Goal: Find specific page/section: Find specific page/section

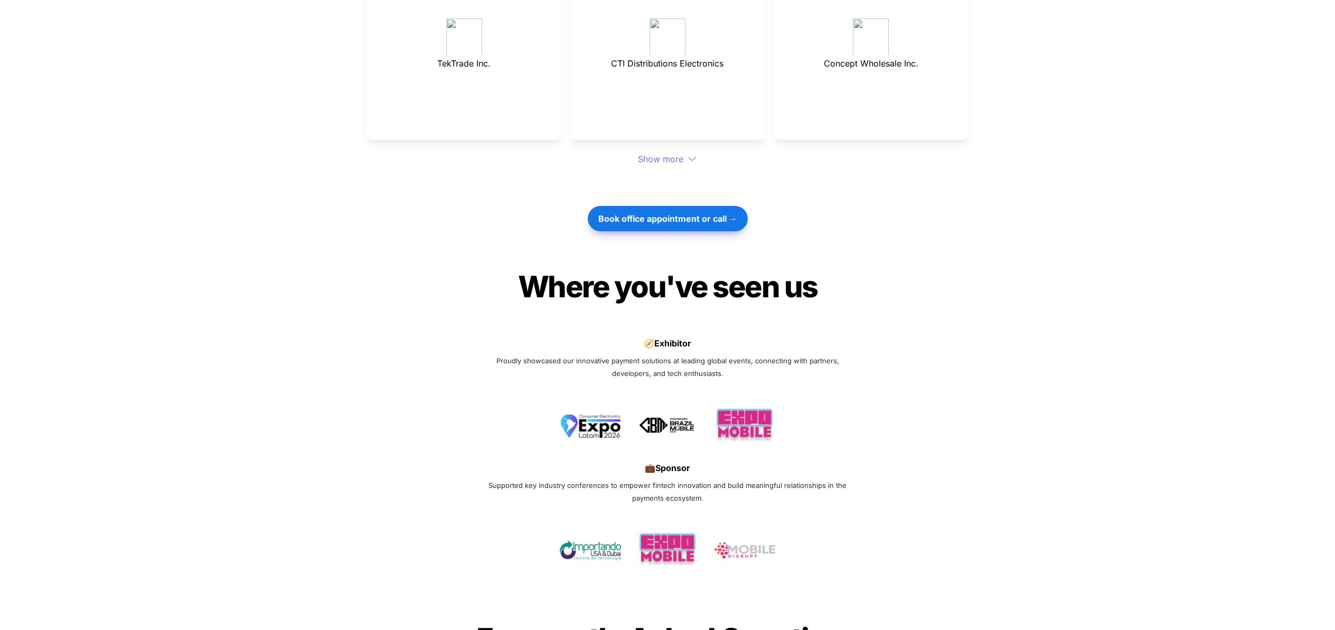
scroll to position [2687, 0]
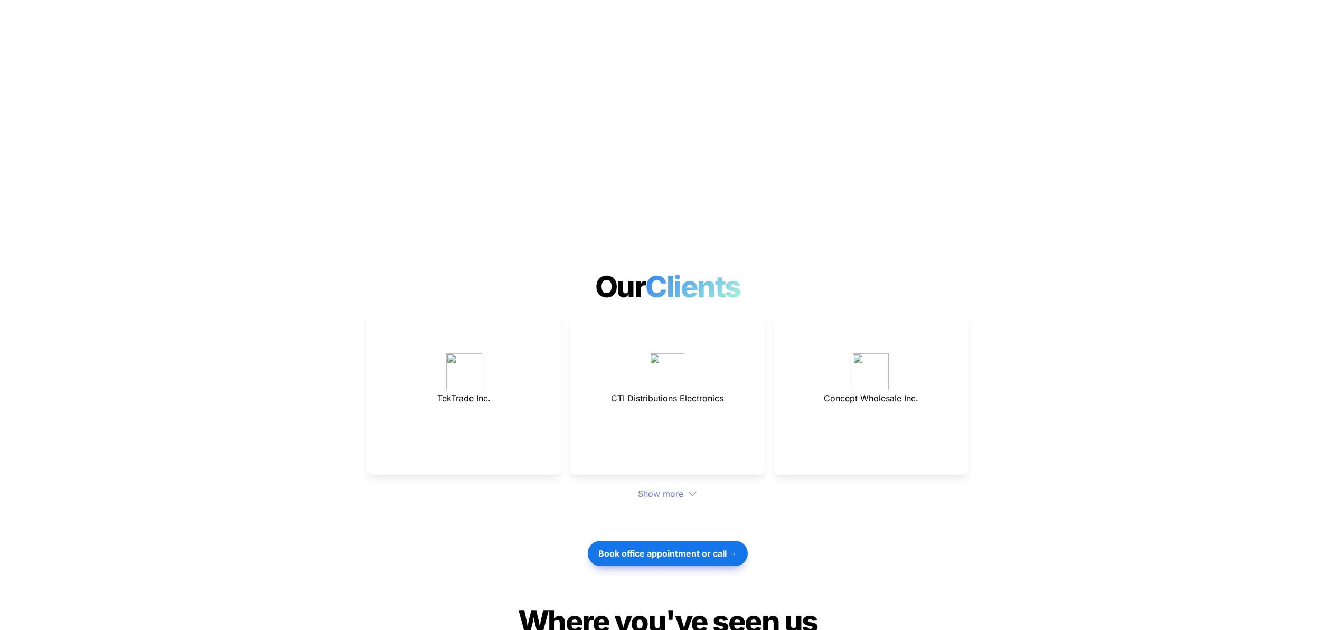
click at [659, 488] on div "Show more" at bounding box center [668, 494] width 602 height 13
click at [652, 488] on div "Show more" at bounding box center [668, 494] width 602 height 13
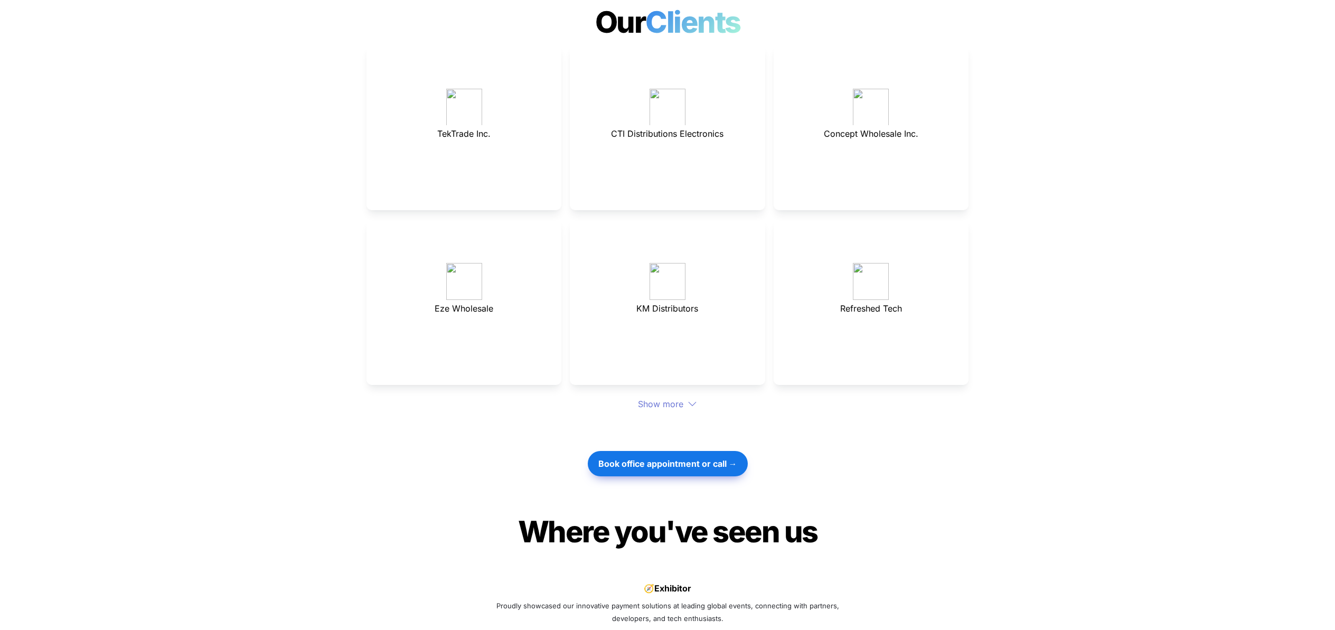
scroll to position [2965, 0]
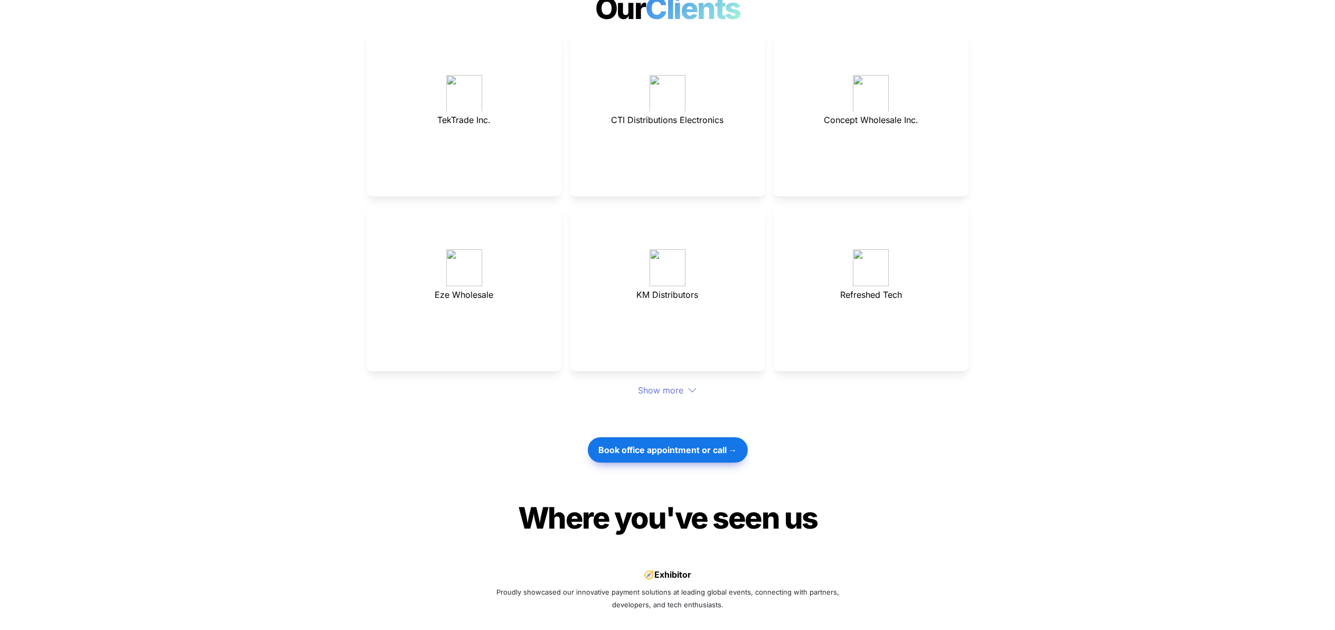
click at [687, 384] on div "Show more" at bounding box center [668, 390] width 602 height 13
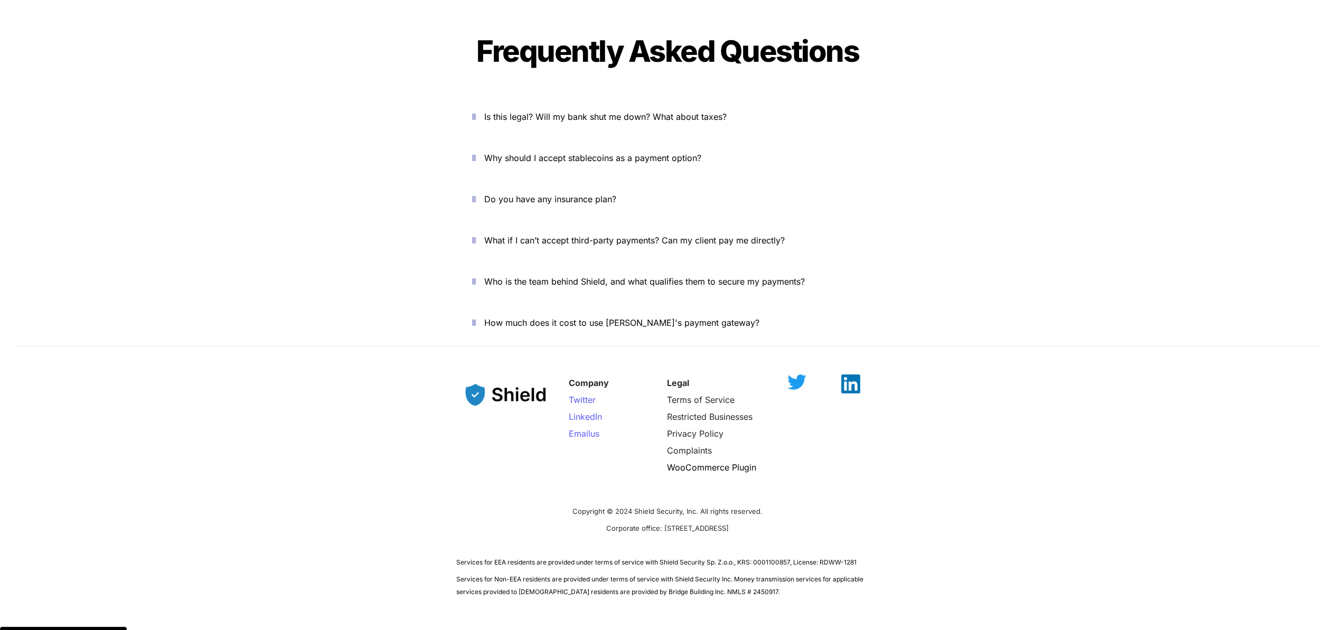
scroll to position [3708, 0]
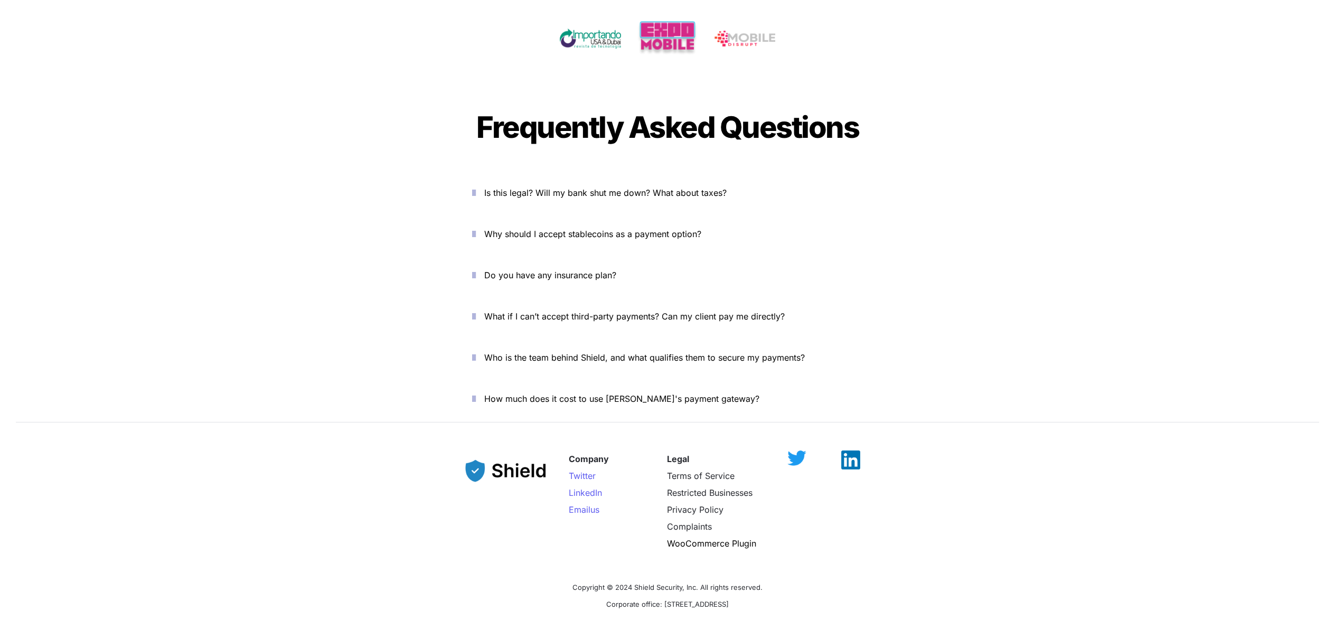
click at [476, 310] on icon "button" at bounding box center [474, 316] width 4 height 13
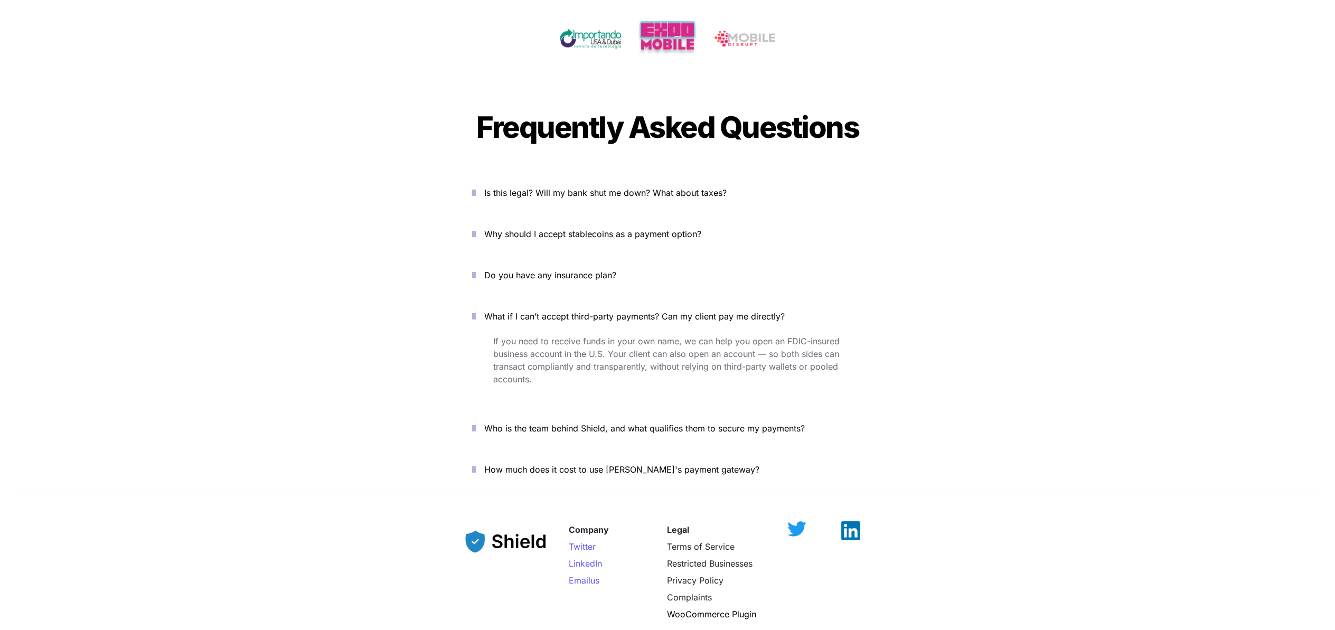
click at [476, 186] on icon "button" at bounding box center [474, 192] width 4 height 13
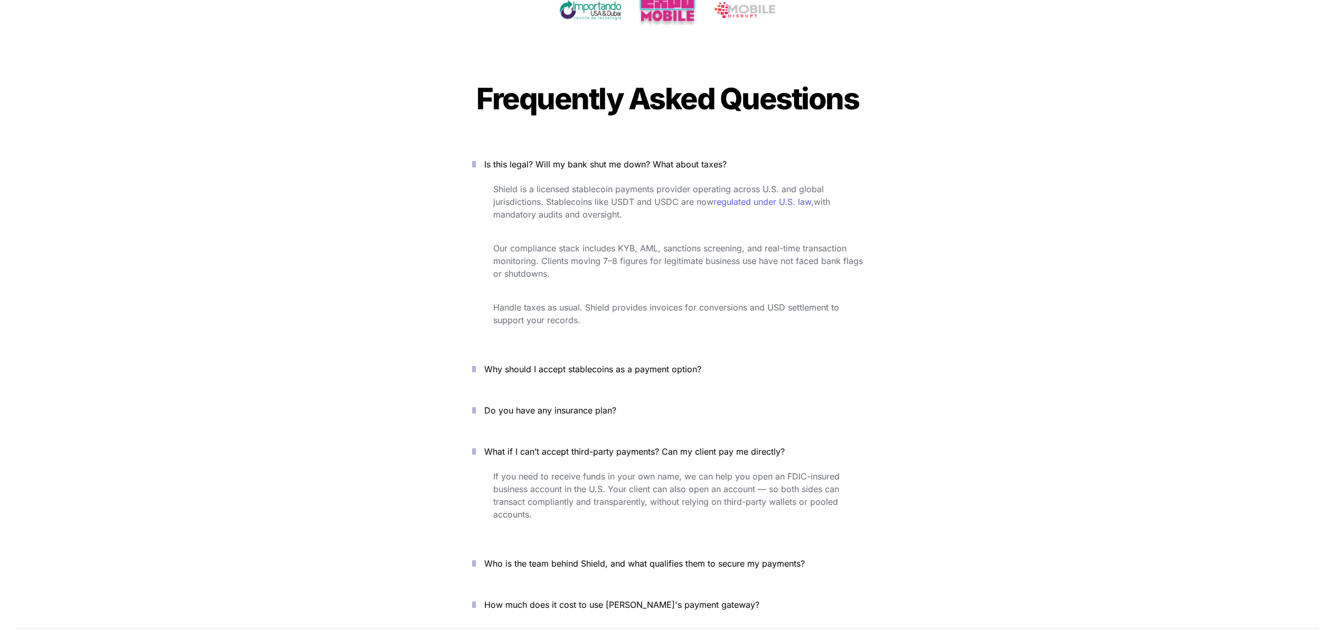
scroll to position [3751, 0]
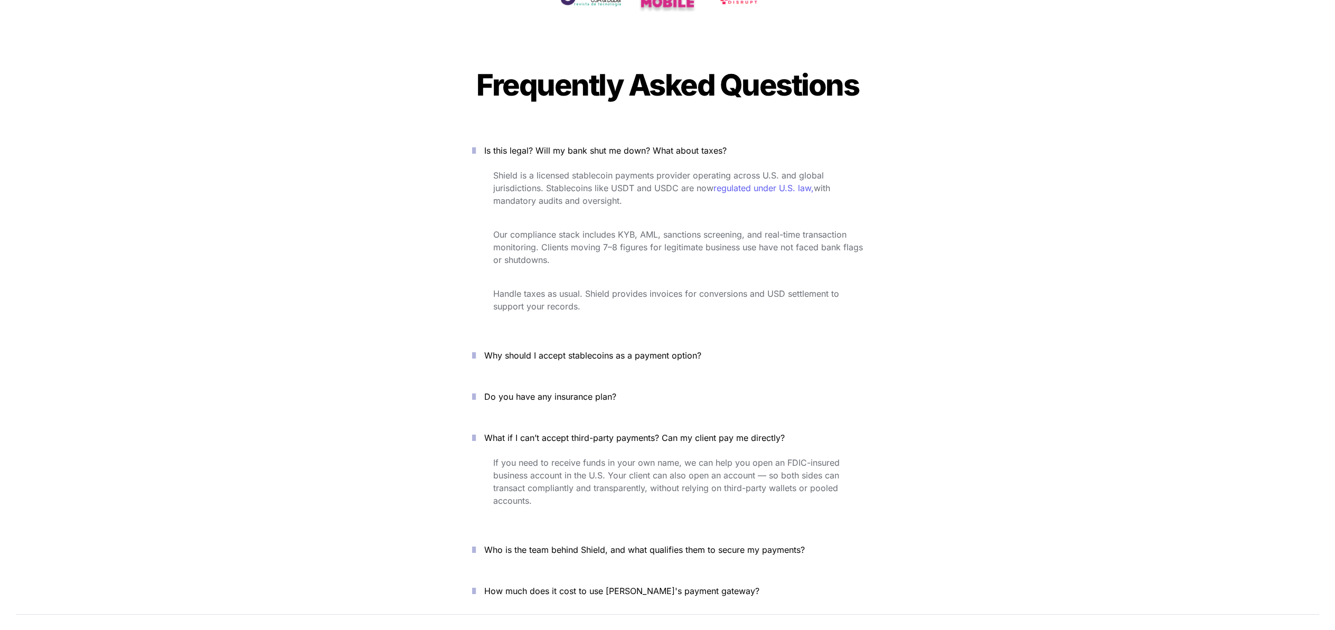
click at [476, 349] on icon "button" at bounding box center [474, 355] width 4 height 13
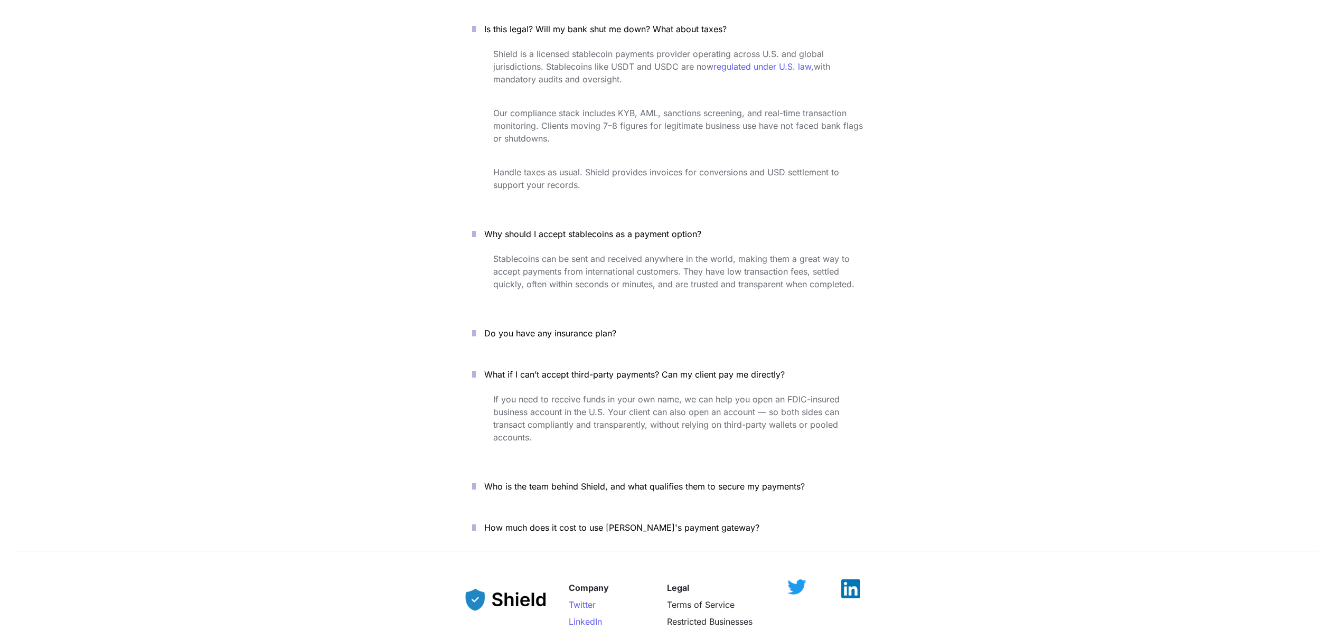
scroll to position [3879, 0]
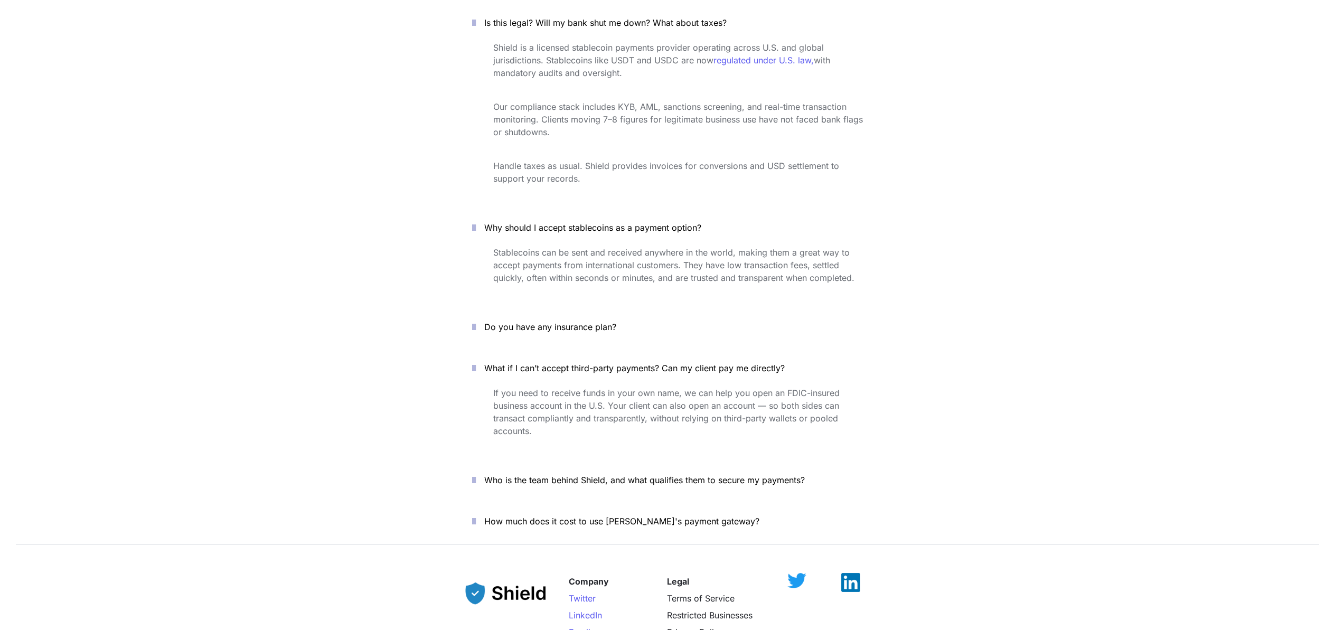
click at [476, 321] on icon "button" at bounding box center [474, 327] width 4 height 13
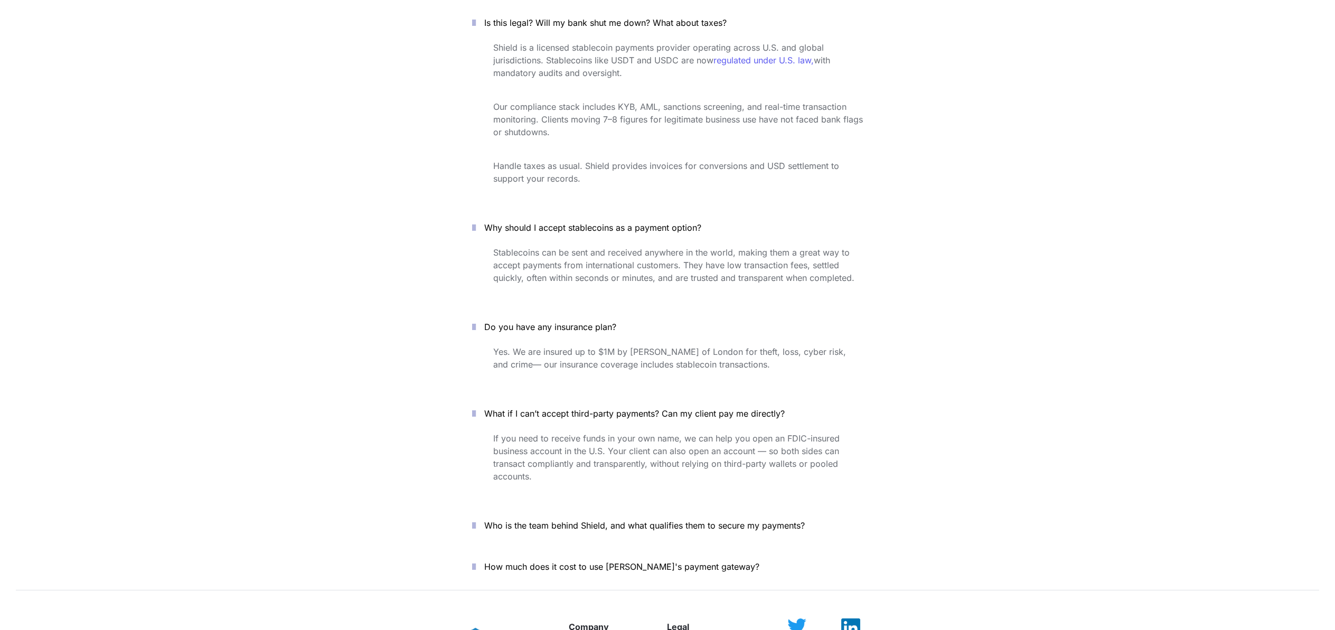
scroll to position [4013, 0]
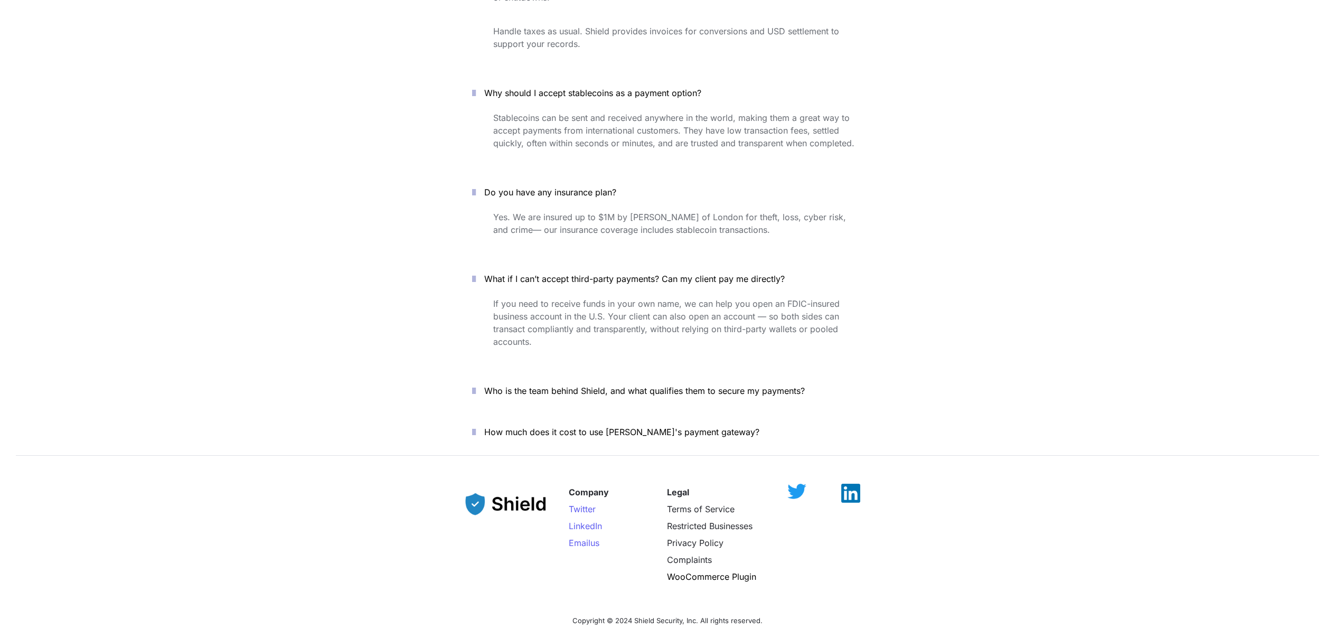
drag, startPoint x: 381, startPoint y: 271, endPoint x: 387, endPoint y: 265, distance: 8.2
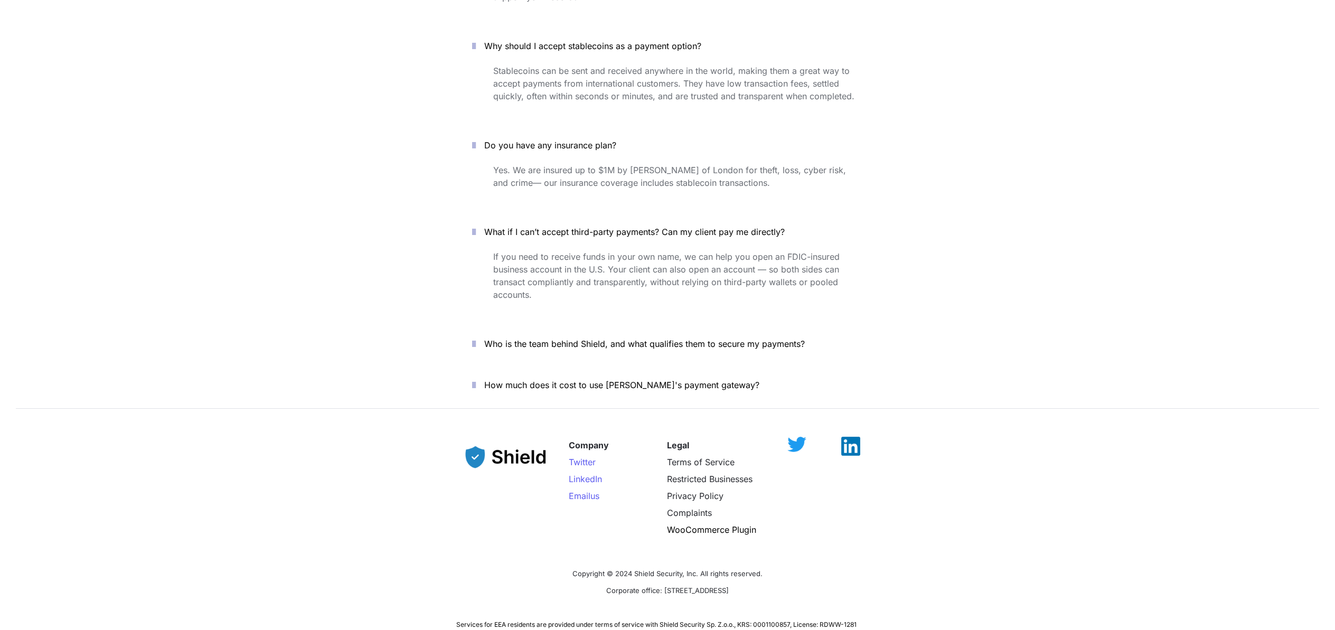
scroll to position [4123, 0]
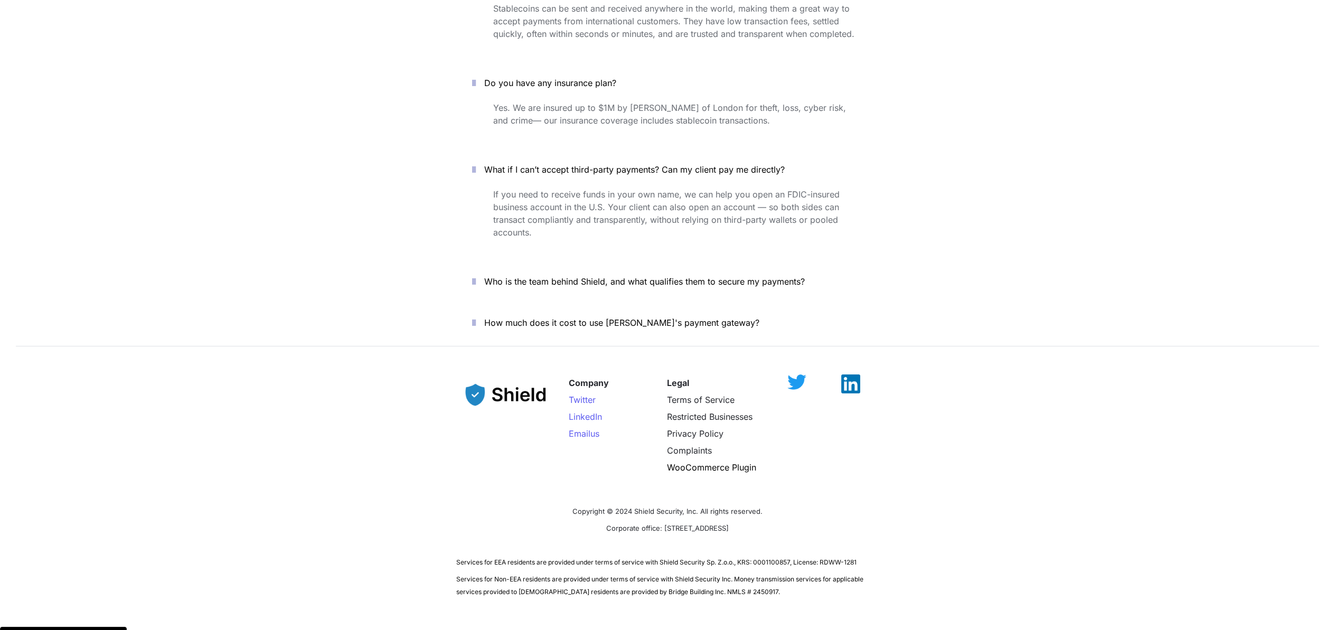
click at [1045, 417] on div "Company Twitter LinkedIn Email us Legal Terms of Service Restricted Businesses …" at bounding box center [667, 481] width 1335 height 257
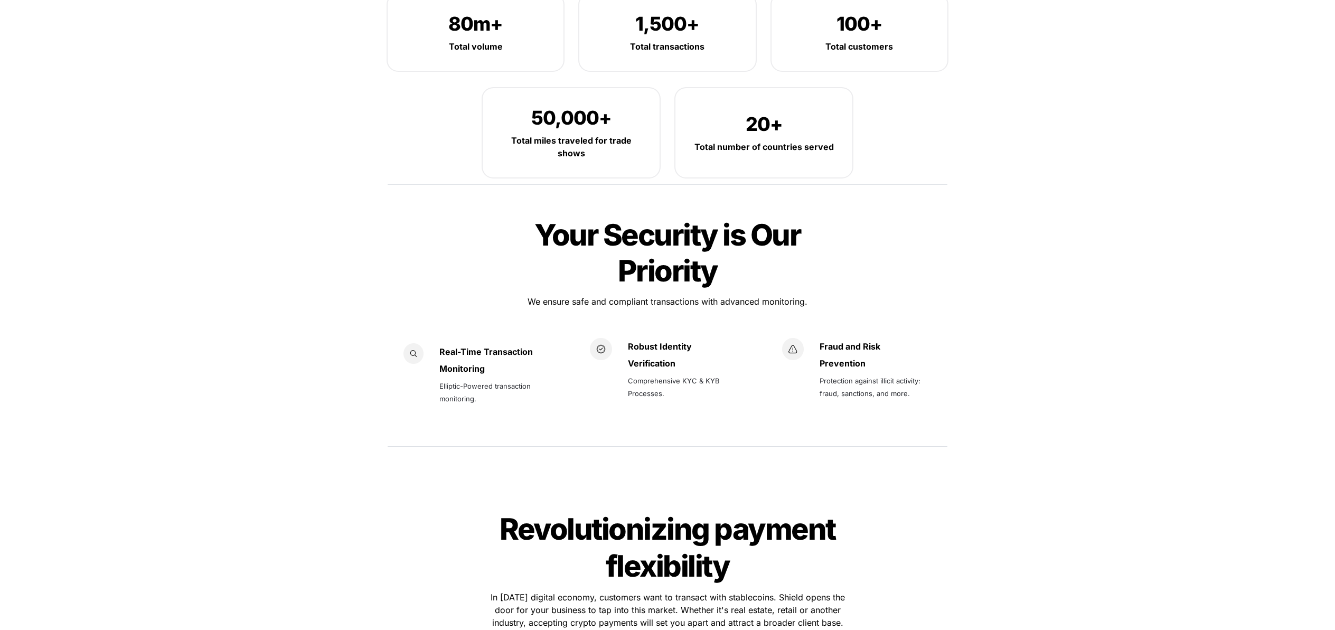
scroll to position [0, 0]
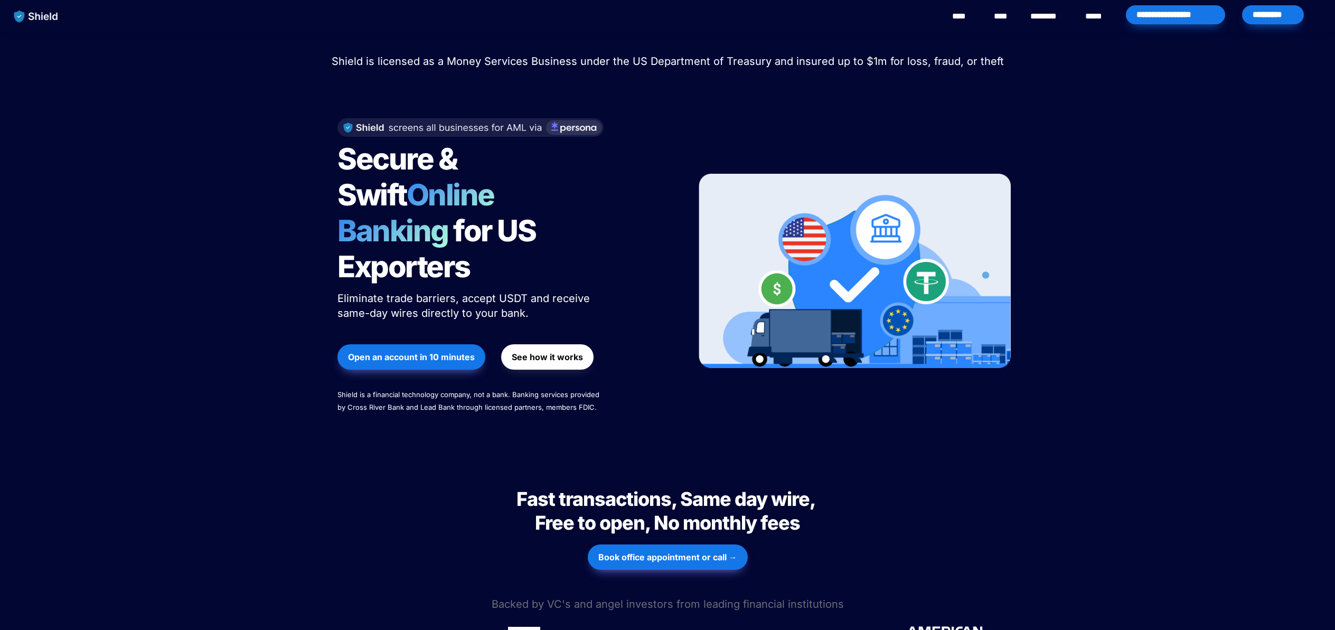
click at [1048, 16] on link "********" at bounding box center [1050, 16] width 38 height 13
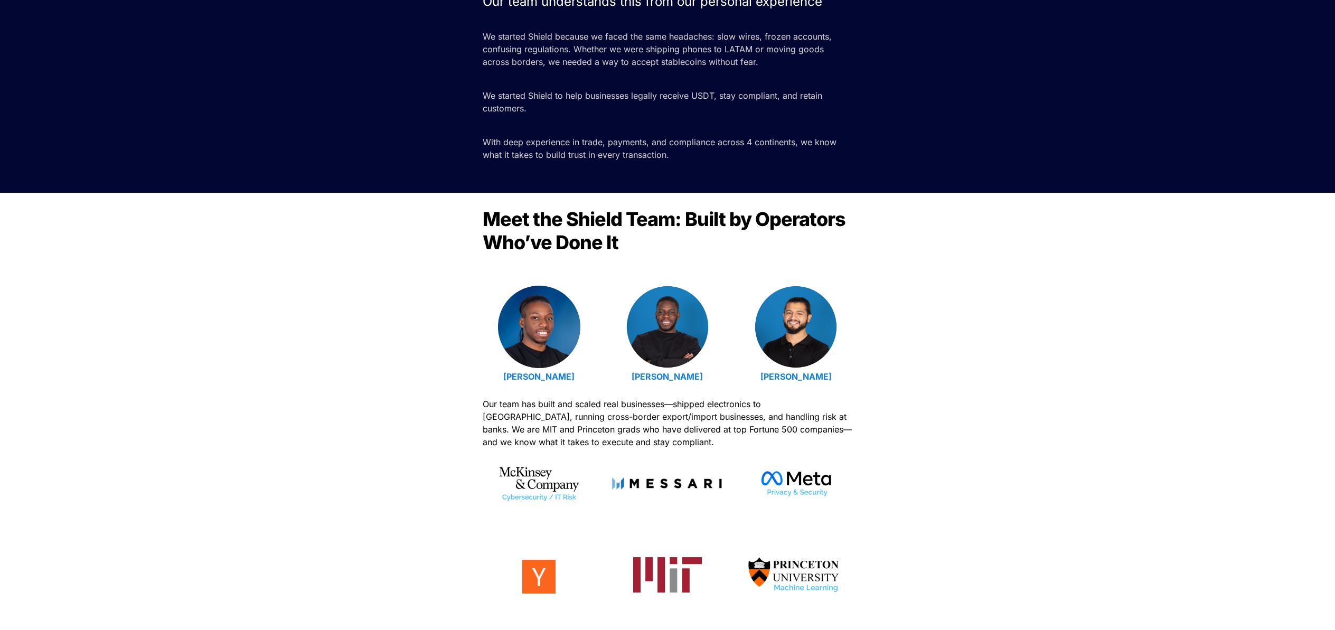
click at [1073, 230] on div "Meet the Shield Team: Built by Operators Who’ve Done It Emmanuel Udotong Isaiah…" at bounding box center [667, 421] width 1335 height 456
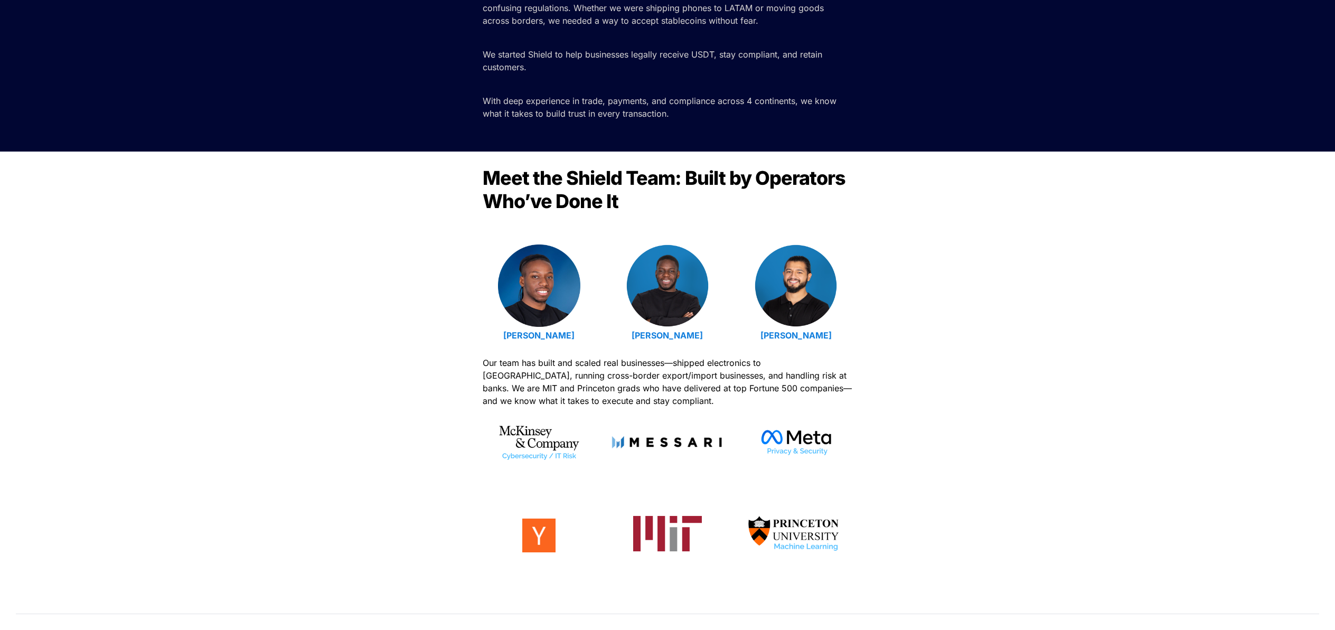
click at [1067, 224] on div "Meet the Shield Team: Built by Operators Who’ve Done It Emmanuel Udotong Isaiah…" at bounding box center [667, 380] width 1335 height 456
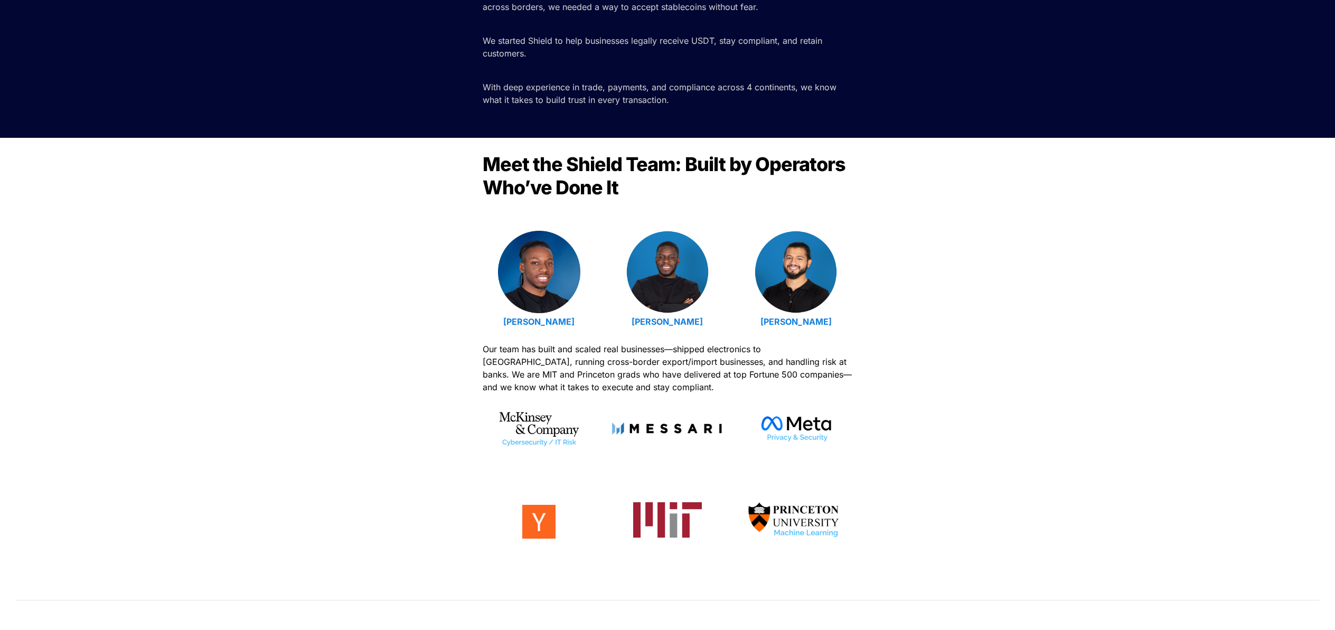
click at [1026, 217] on div "Meet the Shield Team: Built by Operators Who’ve Done It Emmanuel Udotong Isaiah…" at bounding box center [667, 366] width 1335 height 456
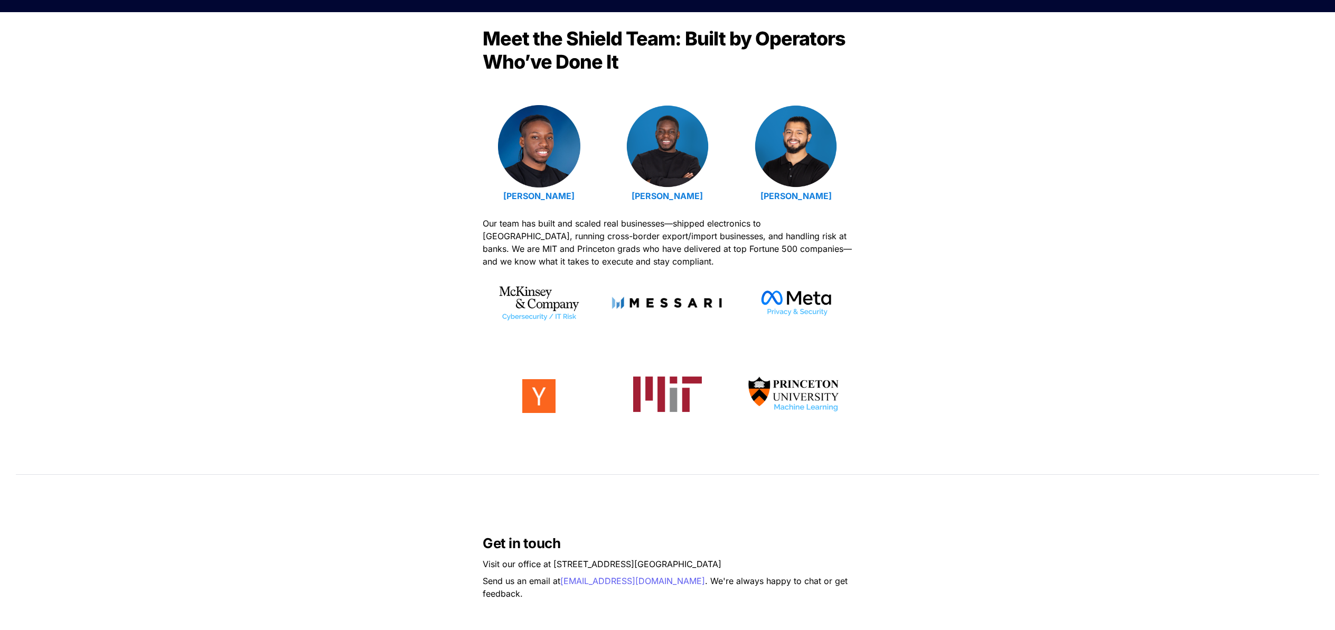
click at [1025, 216] on div "Meet the Shield Team: Built by Operators Who’ve Done It Emmanuel Udotong Isaiah…" at bounding box center [667, 240] width 1335 height 456
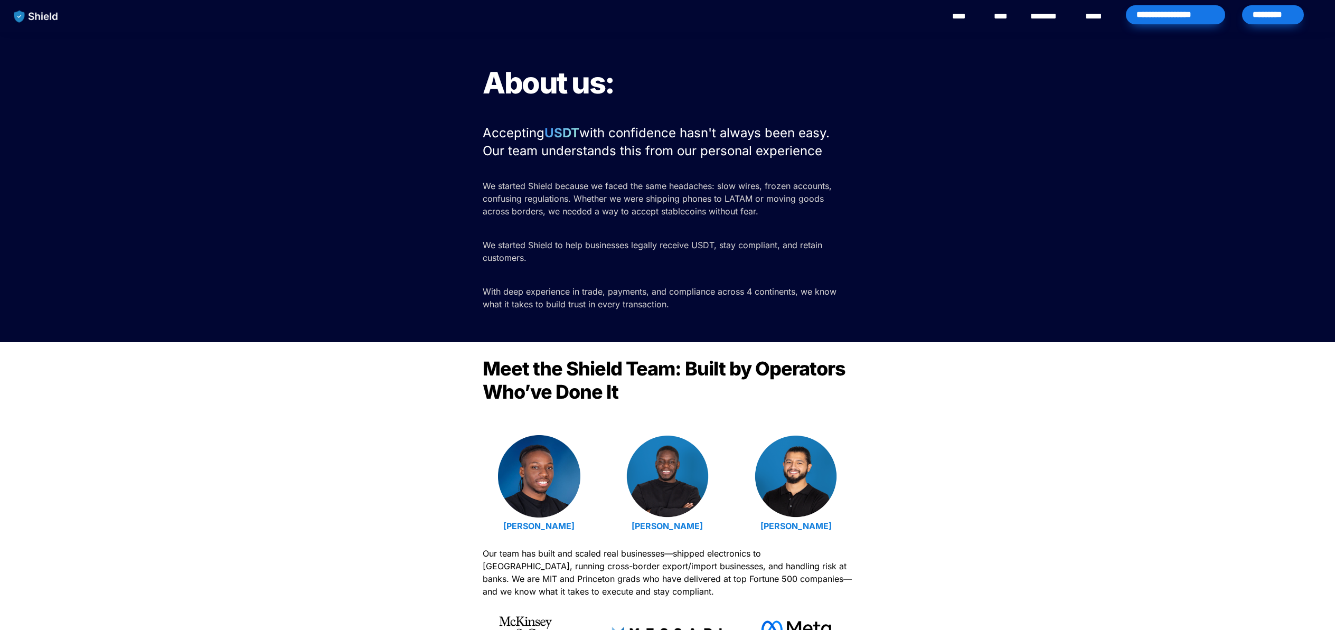
click at [1187, 15] on div "**********" at bounding box center [1175, 14] width 99 height 19
click at [1279, 20] on div "*********" at bounding box center [1273, 14] width 62 height 19
